Goal: Information Seeking & Learning: Learn about a topic

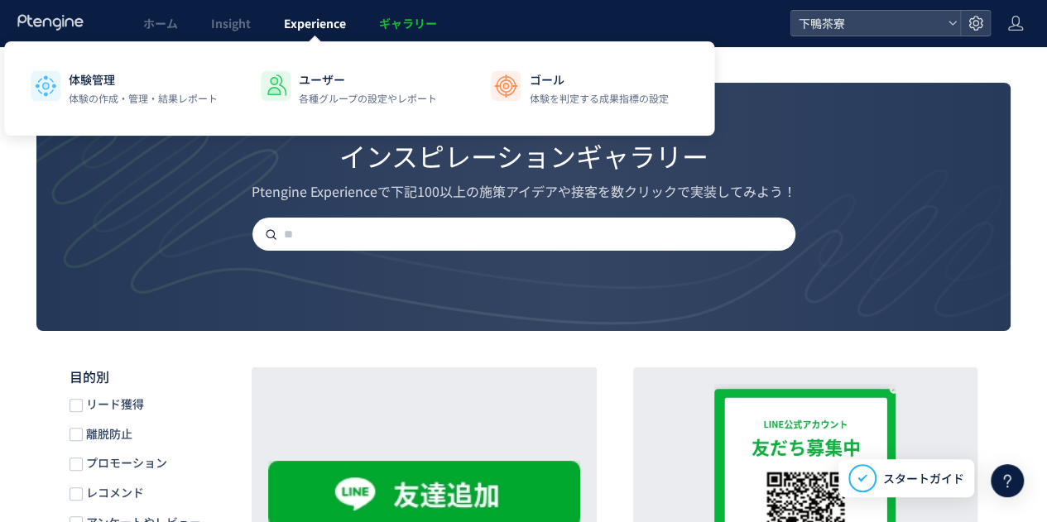
click at [314, 26] on span "Experience" at bounding box center [315, 23] width 62 height 17
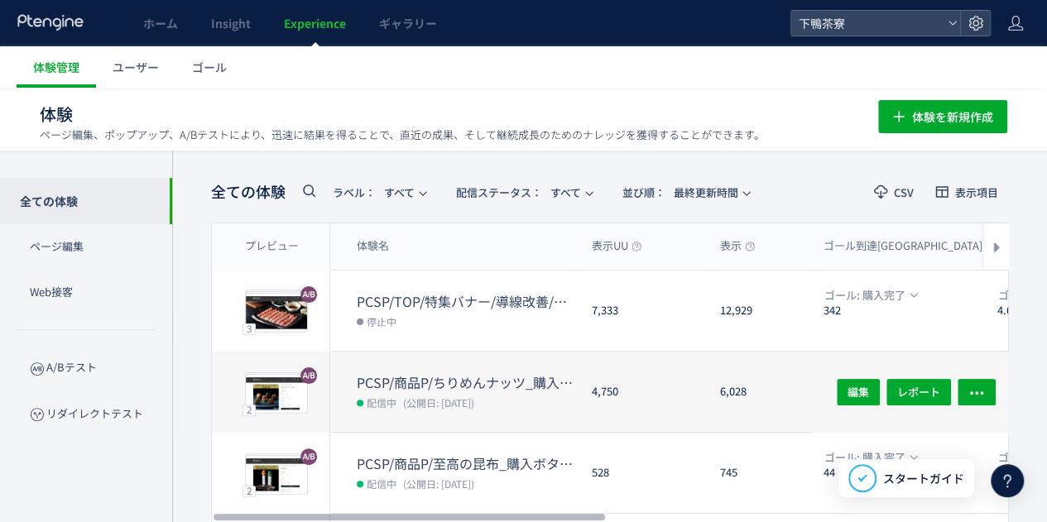
click at [415, 377] on dt "PCSP/商品P/ちりめんナッツ_購入ボタン/導線改善/追従ボタン追加//20250910" at bounding box center [468, 382] width 222 height 19
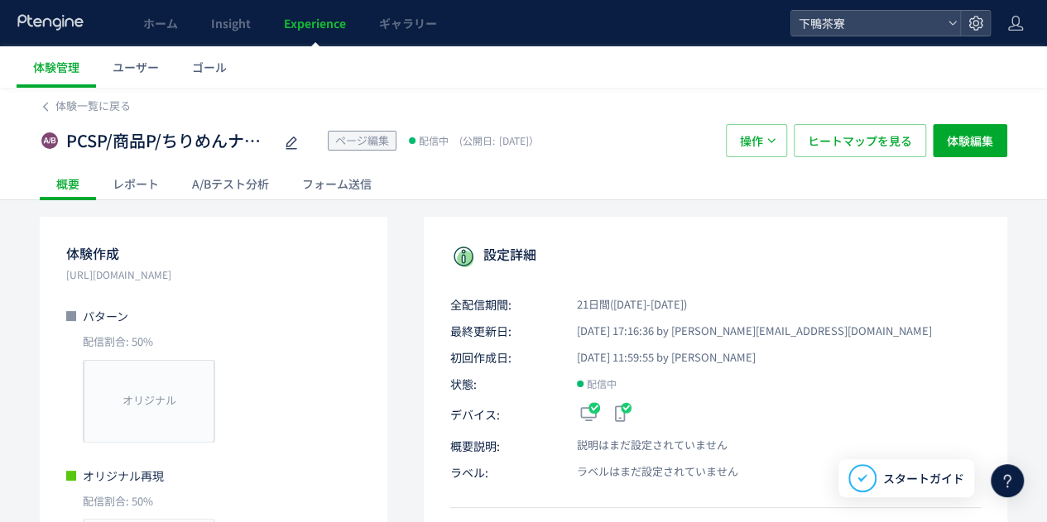
click at [235, 187] on div "A/Bテスト分析" at bounding box center [230, 183] width 110 height 33
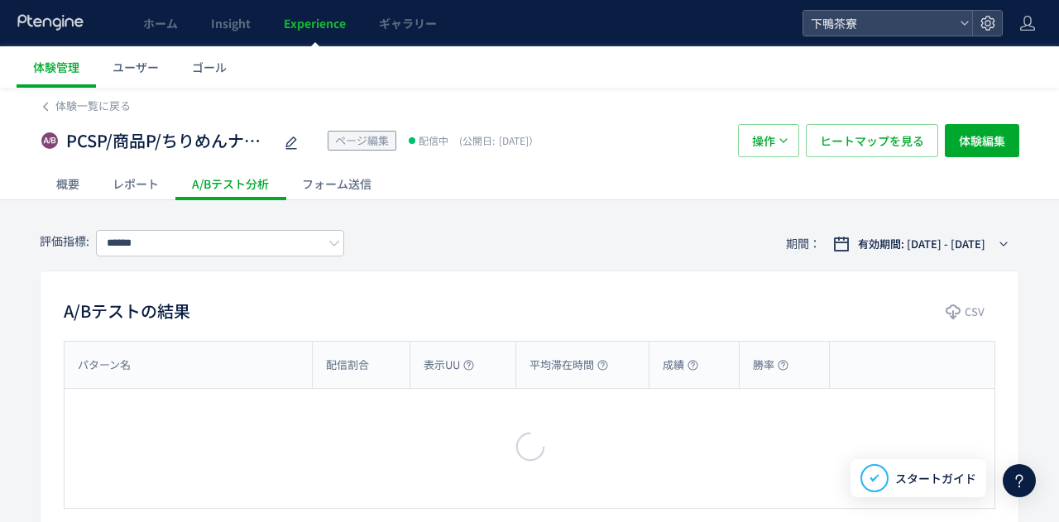
type input "****"
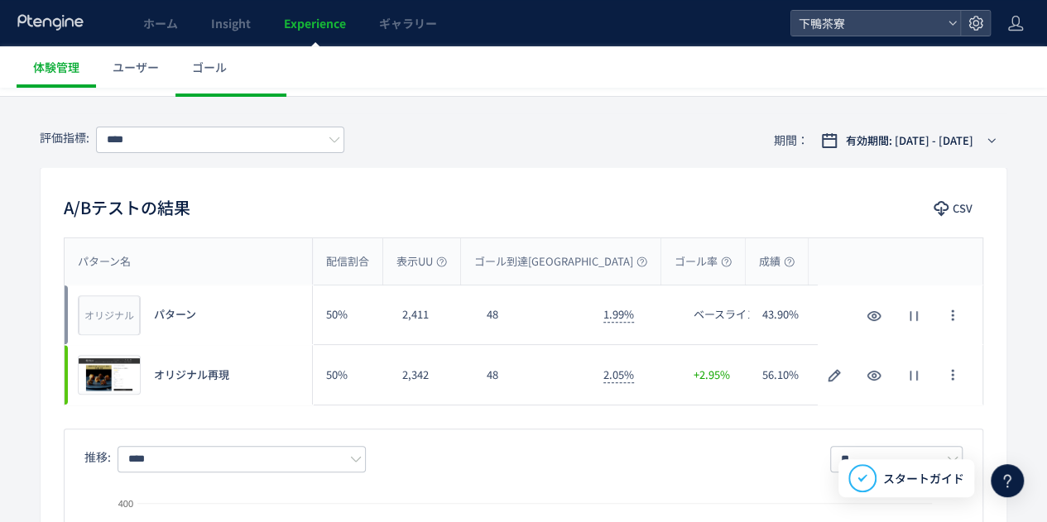
scroll to position [83, 0]
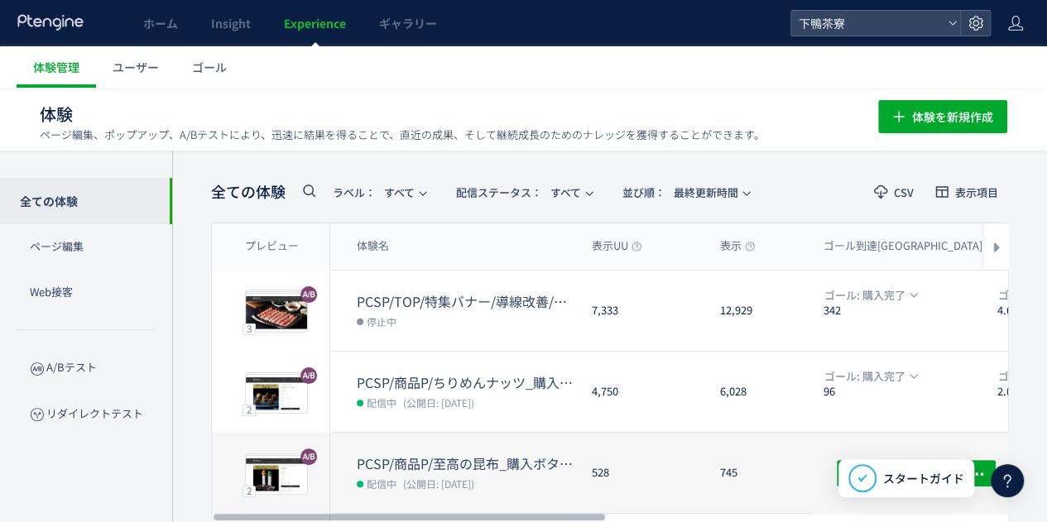
click at [410, 458] on dt "PCSP/商品P/至高の昆布_購入ボタン/導線改善/追従ボタン追加//20250916" at bounding box center [468, 463] width 222 height 19
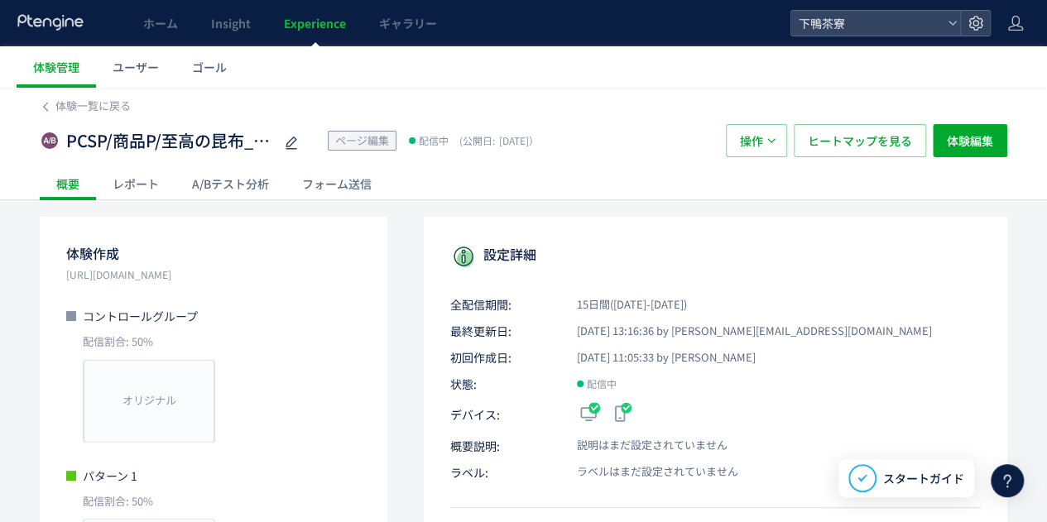
click at [227, 176] on div "A/Bテスト分析" at bounding box center [230, 183] width 110 height 33
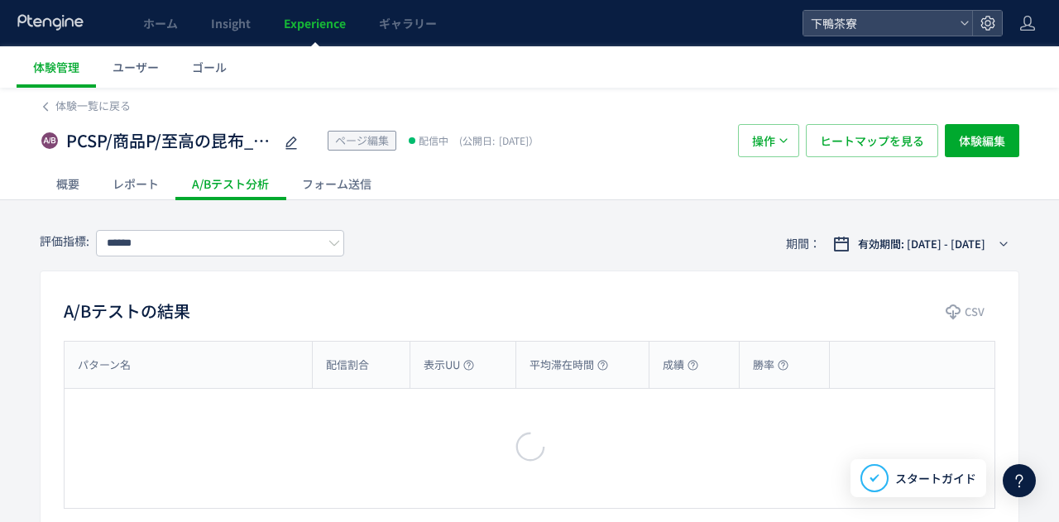
type input "****"
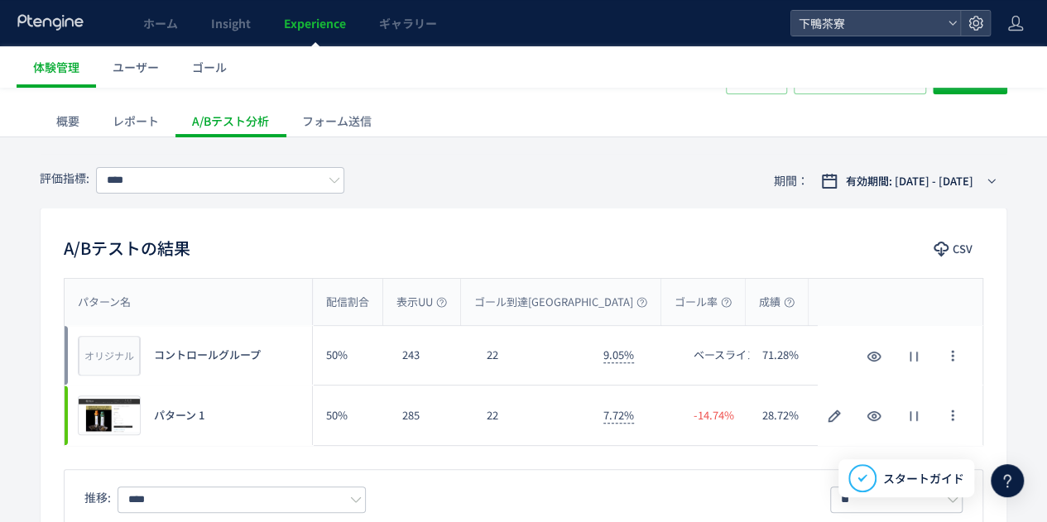
scroll to position [83, 0]
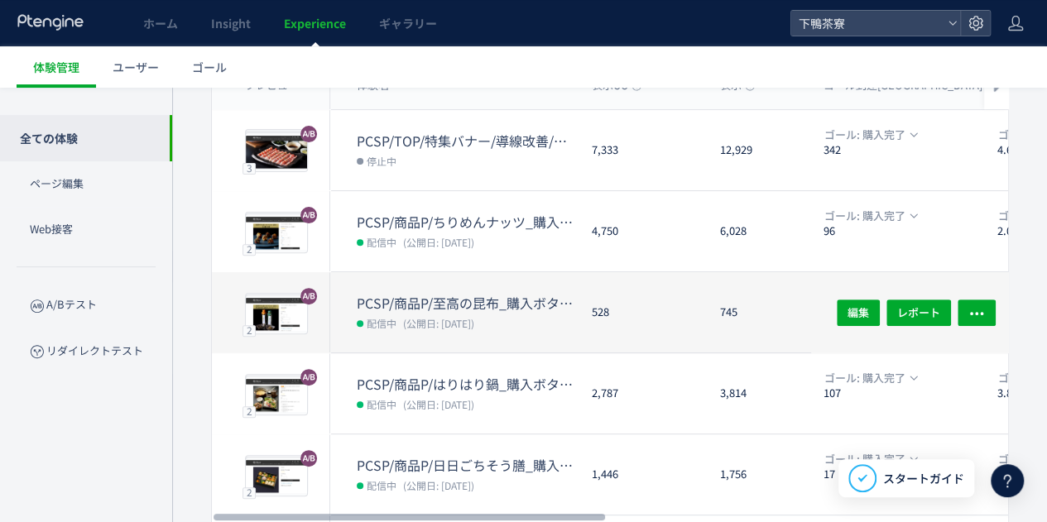
scroll to position [166, 0]
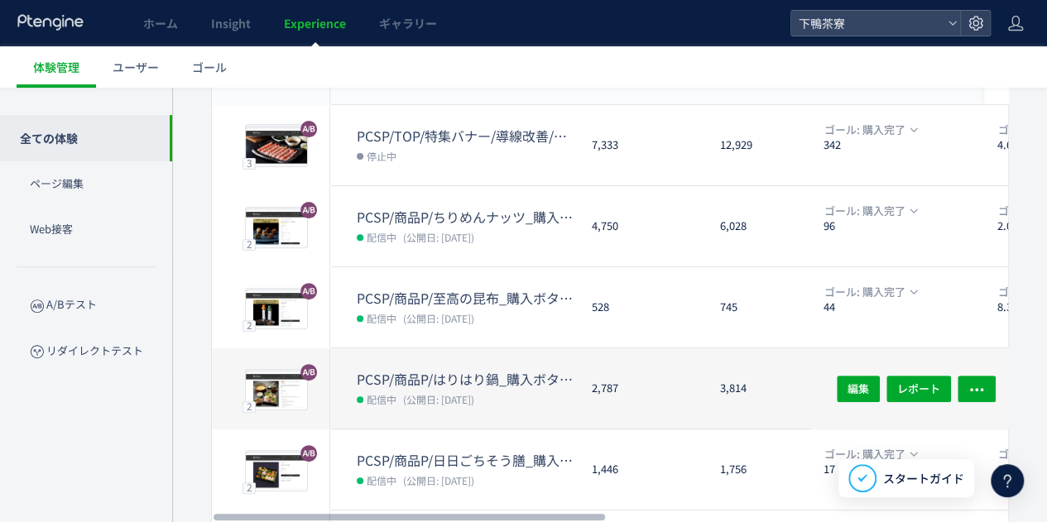
click at [406, 373] on dt "PCSP/商品P/はりはり鍋_購入ボタン/導線改善/追従ボタン追加//20250916" at bounding box center [468, 379] width 222 height 19
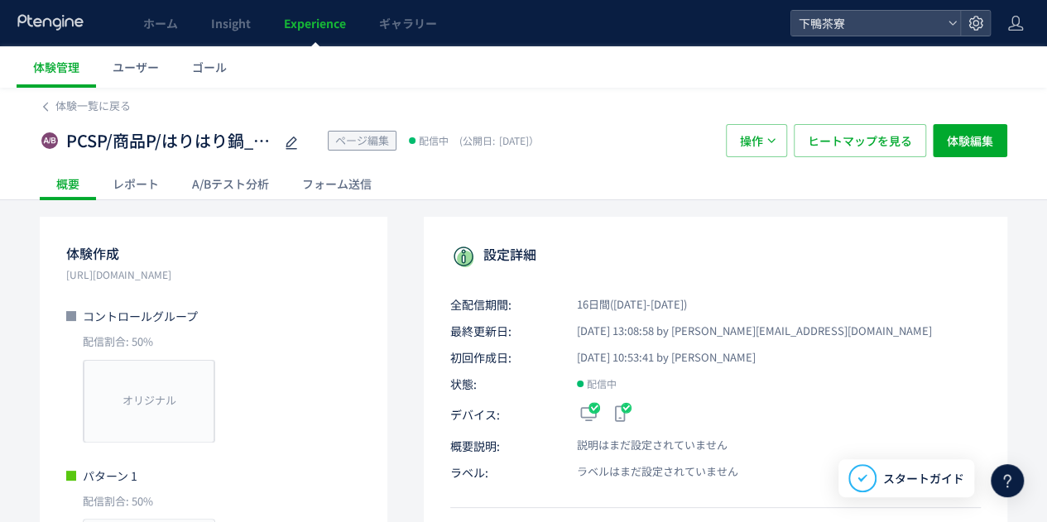
click at [236, 190] on div "A/Bテスト分析" at bounding box center [230, 183] width 110 height 33
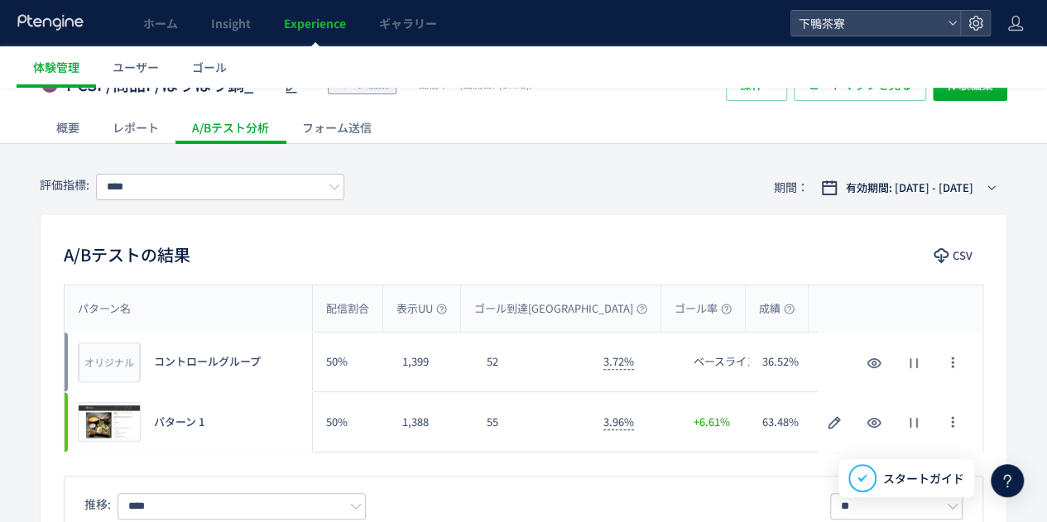
scroll to position [83, 0]
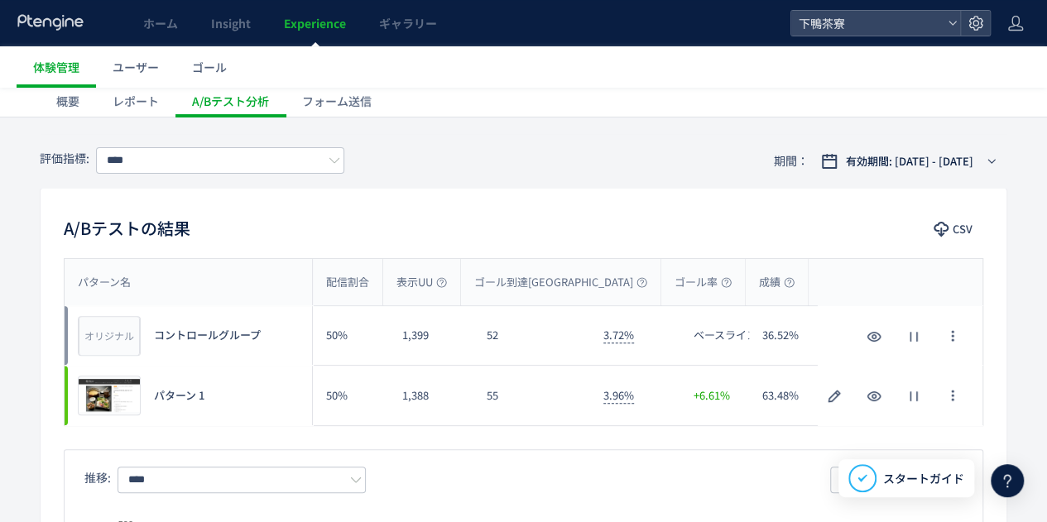
click at [491, 228] on div "A/Bテストの結果 CSV" at bounding box center [524, 230] width 966 height 30
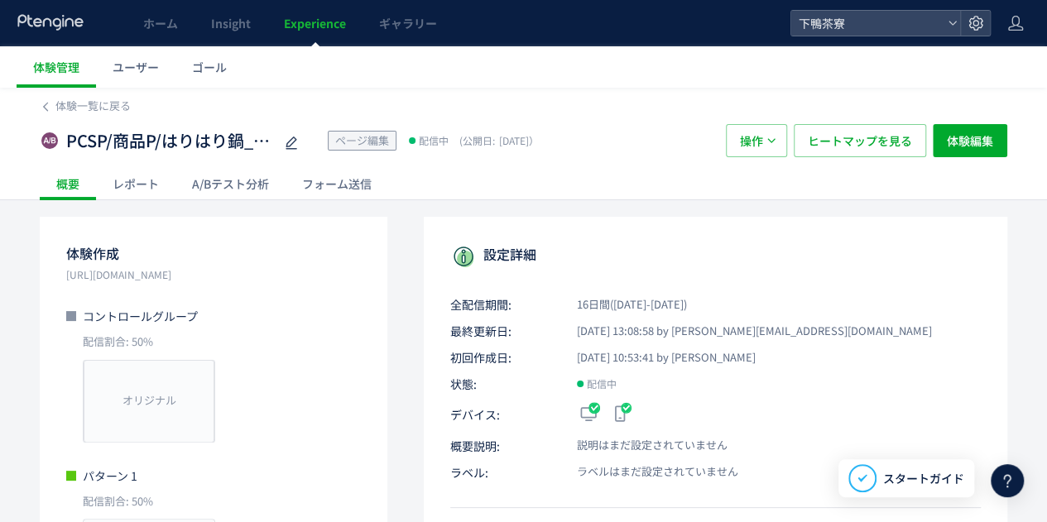
click at [226, 184] on div "A/Bテスト分析" at bounding box center [230, 183] width 110 height 33
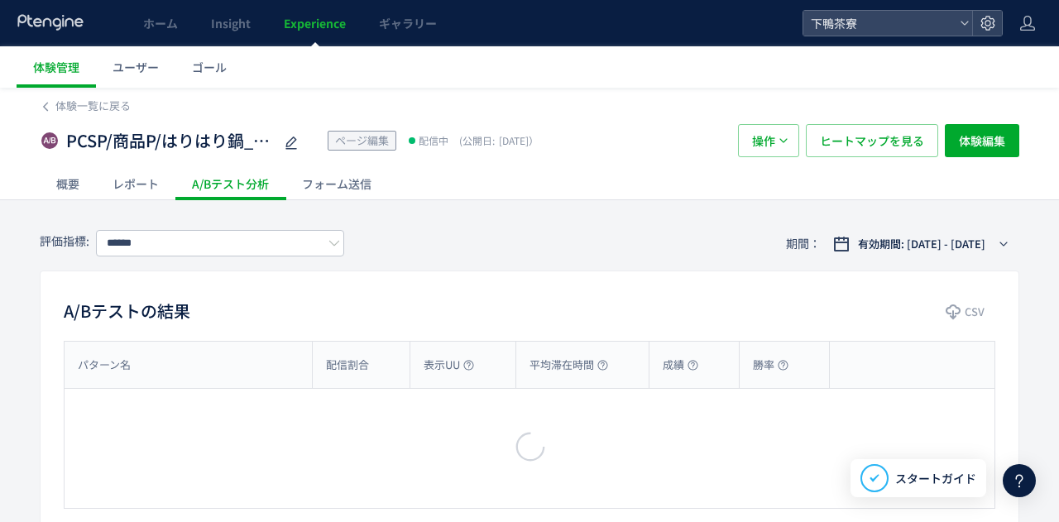
type input "****"
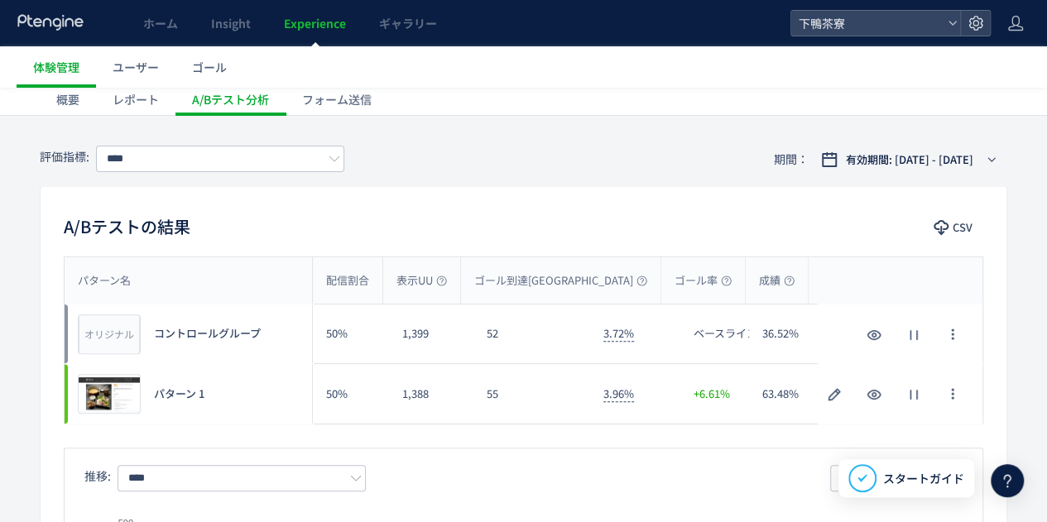
scroll to position [166, 0]
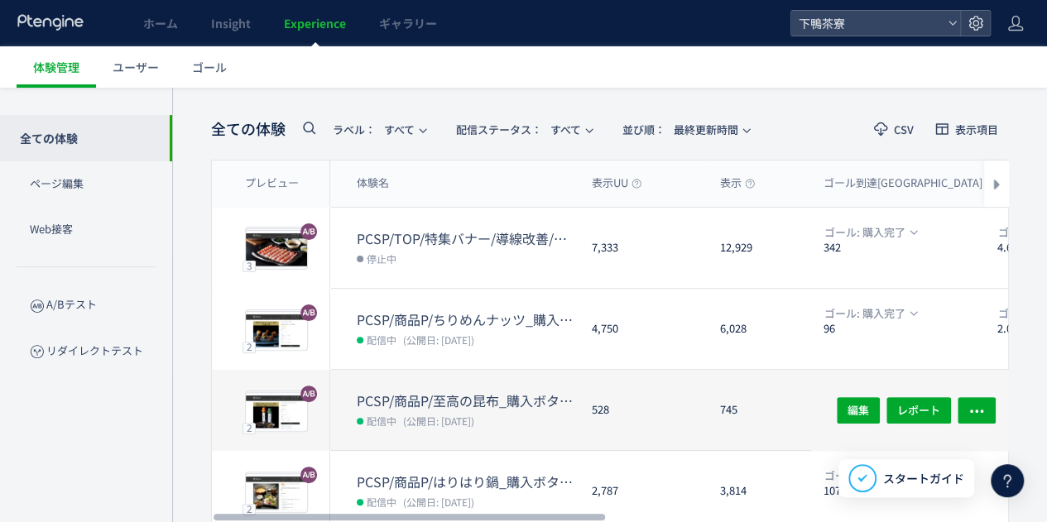
scroll to position [84, 0]
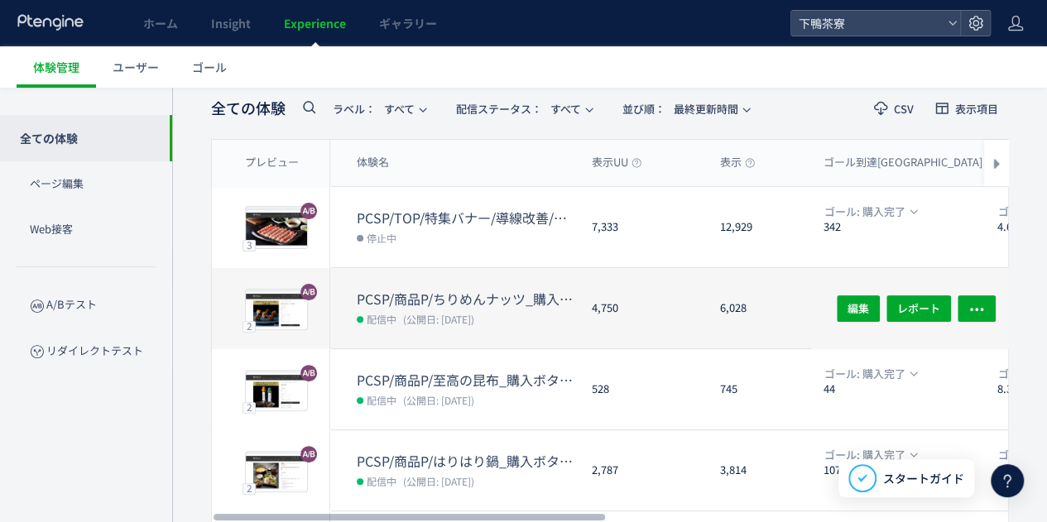
click at [411, 295] on dt "PCSP/商品P/ちりめんナッツ_購入ボタン/導線改善/追従ボタン追加//20250910" at bounding box center [468, 299] width 222 height 19
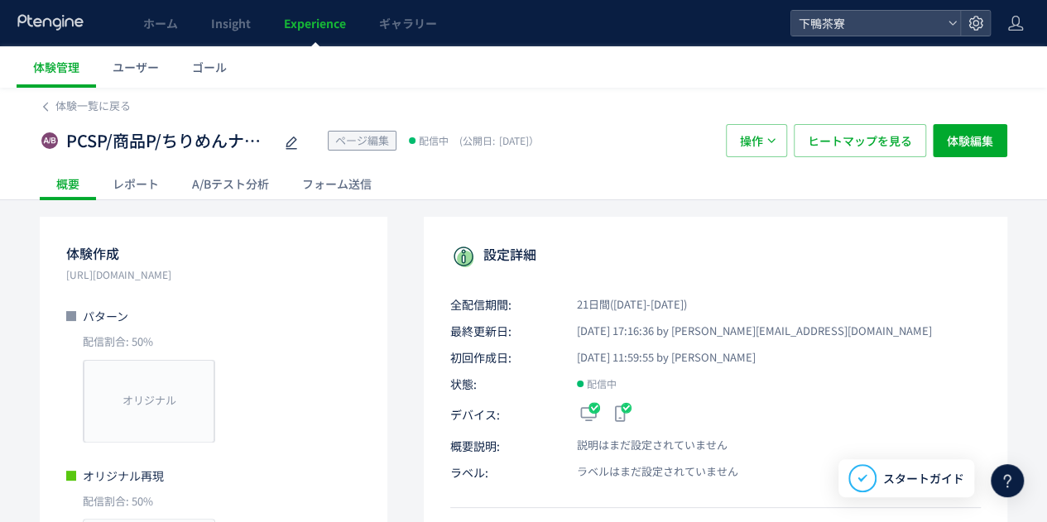
click at [259, 190] on div "A/Bテスト分析" at bounding box center [230, 183] width 110 height 33
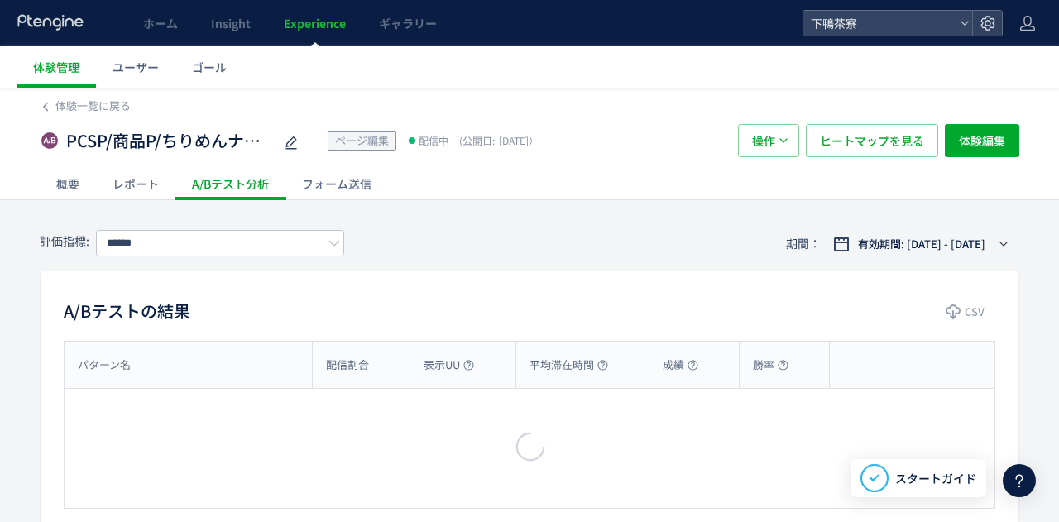
type input "****"
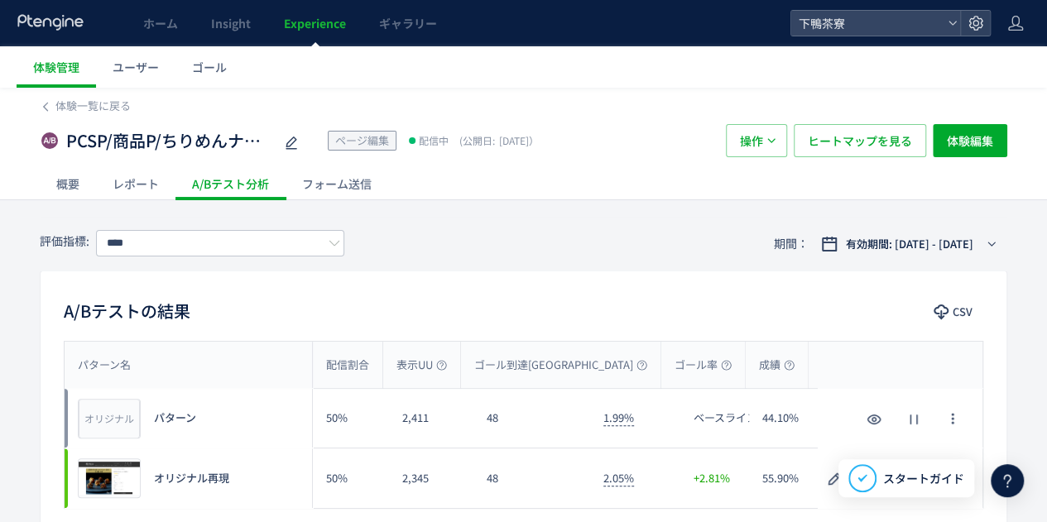
click at [68, 185] on div "概要" at bounding box center [68, 183] width 56 height 33
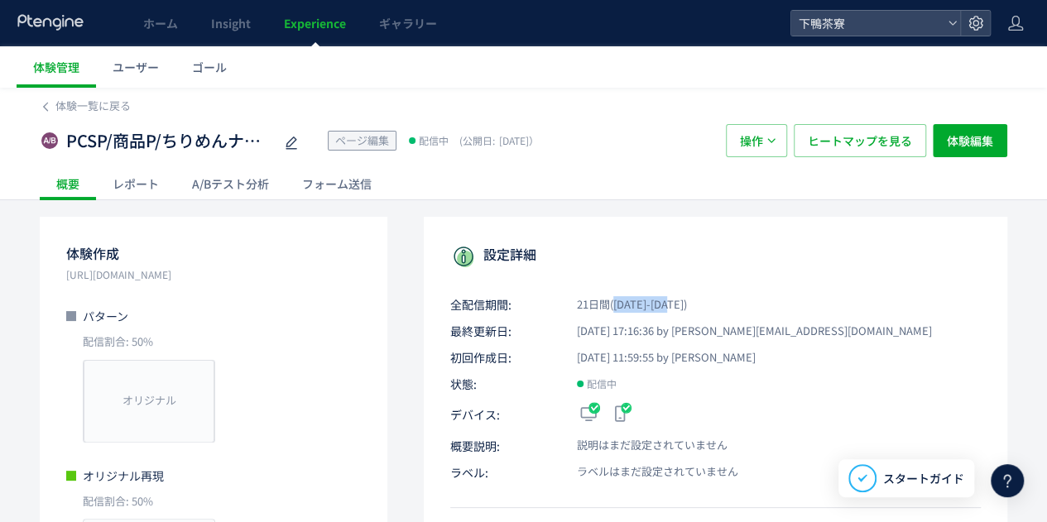
drag, startPoint x: 614, startPoint y: 305, endPoint x: 669, endPoint y: 305, distance: 55.4
click at [669, 305] on span "21日間([DATE]-[DATE])" at bounding box center [622, 305] width 129 height 16
copy span "[DATE]"
